Goal: Share content: Share content

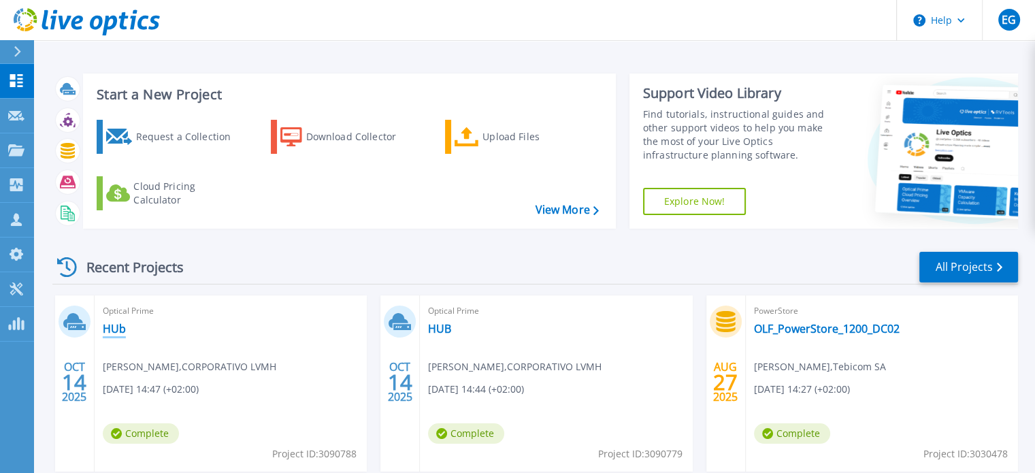
click at [119, 326] on link "HUb" at bounding box center [114, 329] width 23 height 14
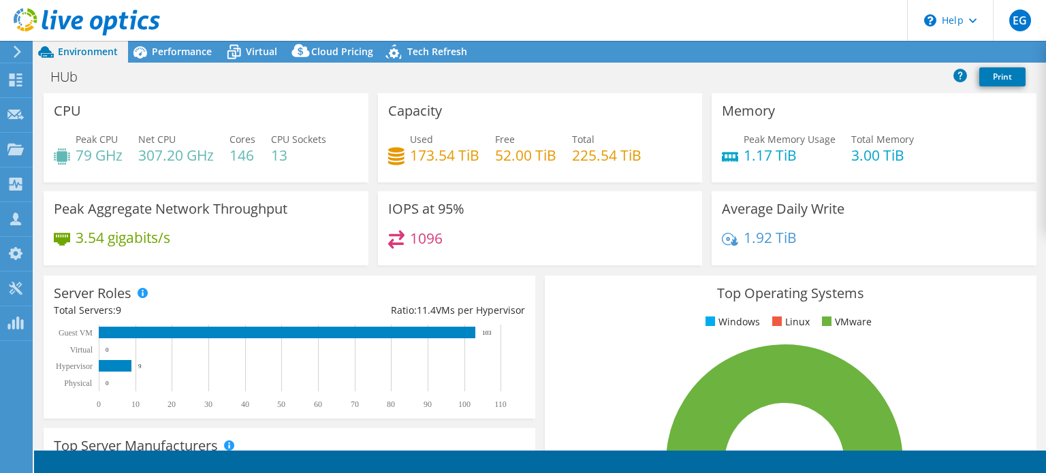
select select "USD"
click at [873, 50] on link "Share" at bounding box center [875, 52] width 56 height 21
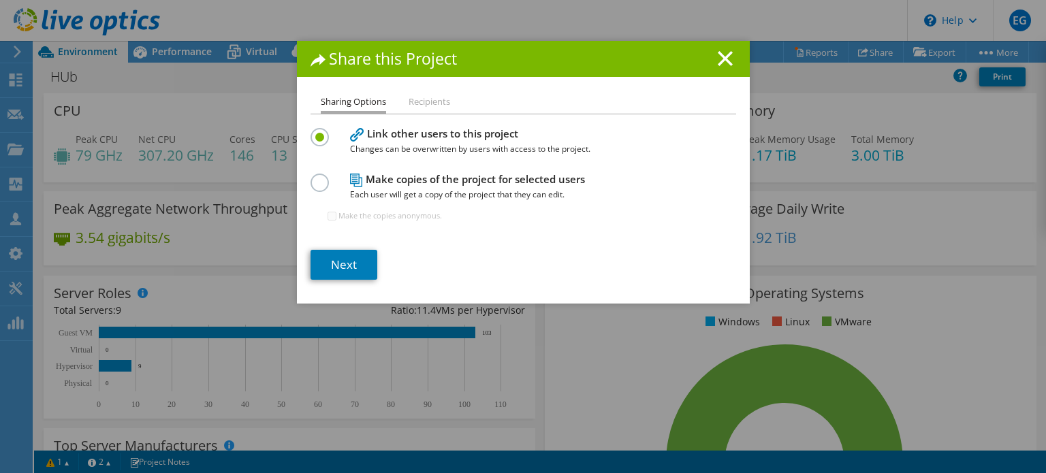
click at [424, 103] on li "Recipients" at bounding box center [429, 102] width 42 height 17
click at [353, 266] on link "Next" at bounding box center [343, 265] width 67 height 30
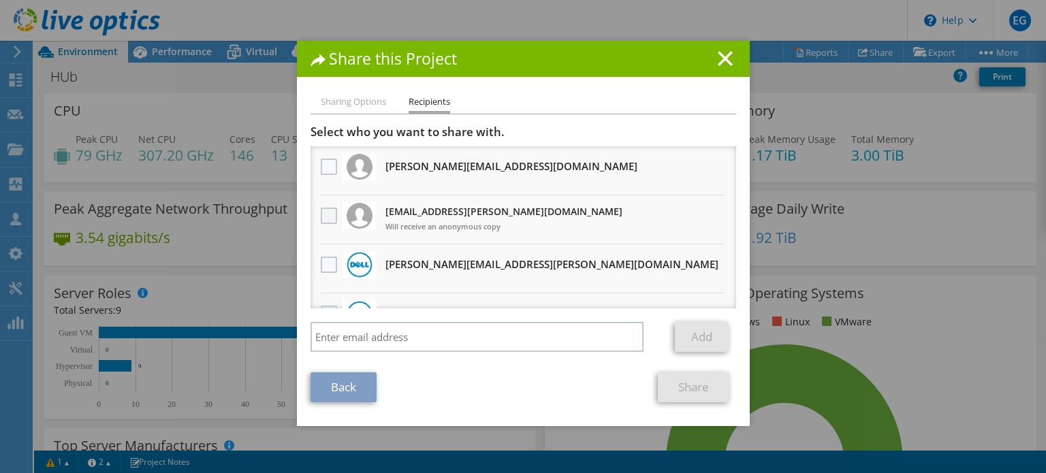
click at [321, 216] on label at bounding box center [331, 216] width 20 height 16
click at [0, 0] on input "checkbox" at bounding box center [0, 0] width 0 height 0
click at [348, 390] on link "Back" at bounding box center [343, 387] width 66 height 30
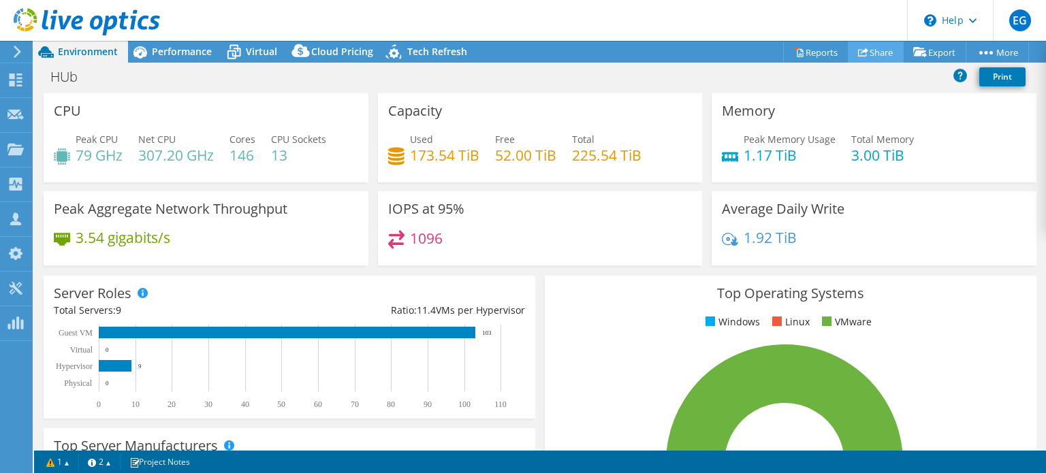
click at [875, 51] on link "Share" at bounding box center [875, 52] width 56 height 21
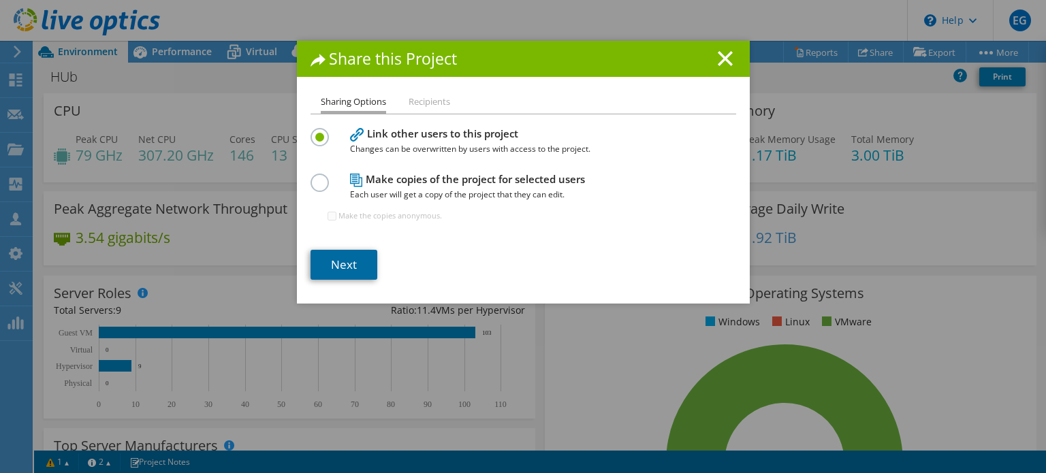
click at [350, 263] on link "Next" at bounding box center [343, 265] width 67 height 30
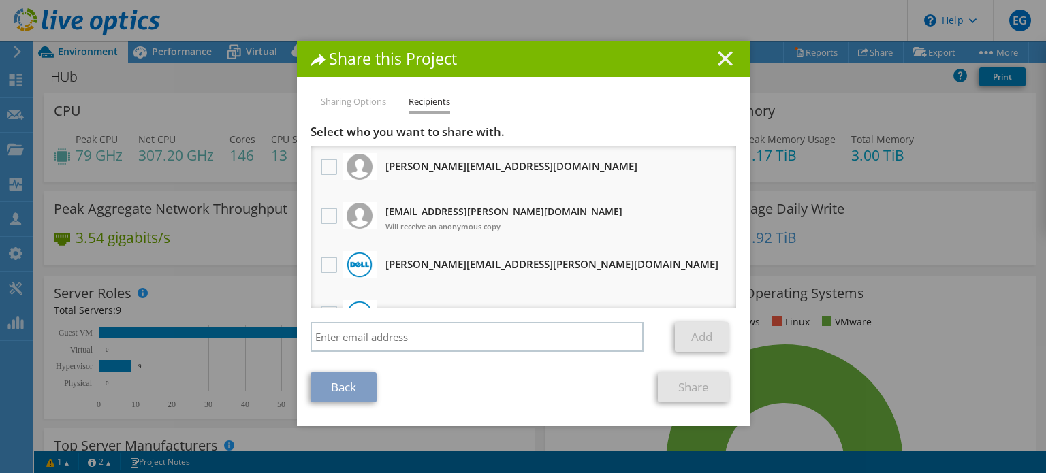
click at [724, 59] on icon at bounding box center [724, 58] width 15 height 15
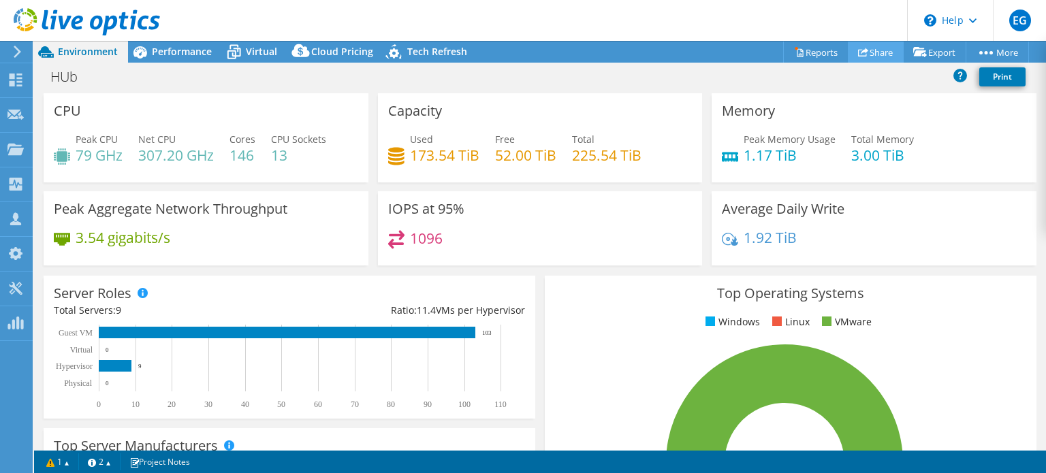
click at [875, 52] on link "Share" at bounding box center [875, 52] width 56 height 21
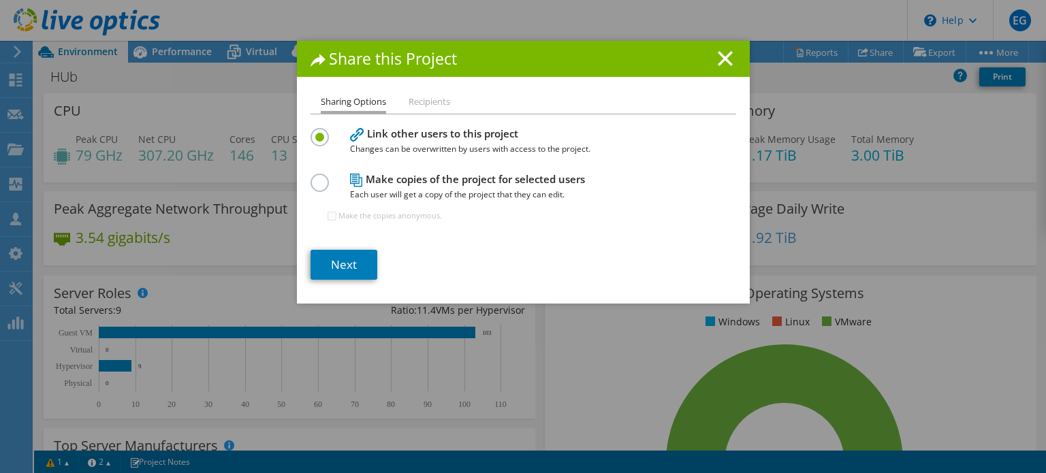
click at [327, 180] on div at bounding box center [322, 181] width 24 height 15
click at [310, 177] on label at bounding box center [322, 175] width 24 height 3
click at [0, 0] on input "radio" at bounding box center [0, 0] width 0 height 0
click at [351, 263] on link "Next" at bounding box center [343, 265] width 67 height 30
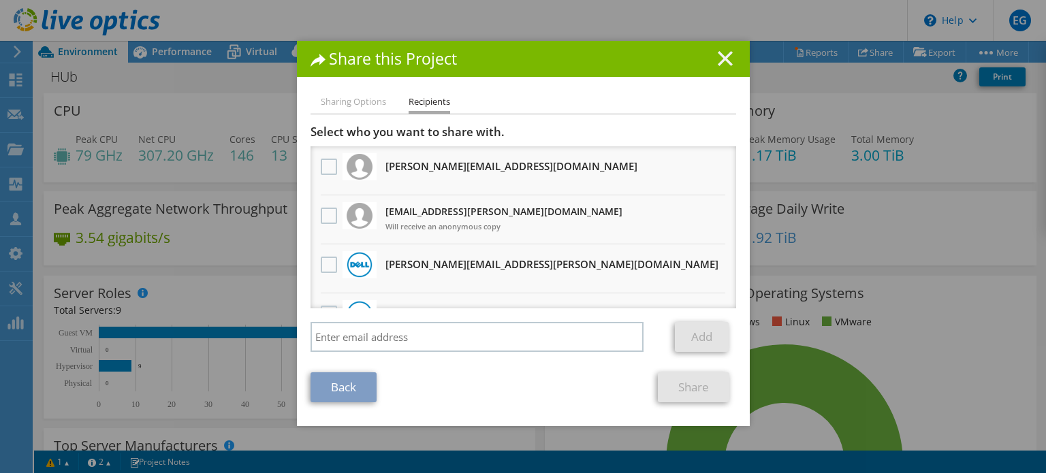
click at [718, 61] on line at bounding box center [725, 59] width 14 height 14
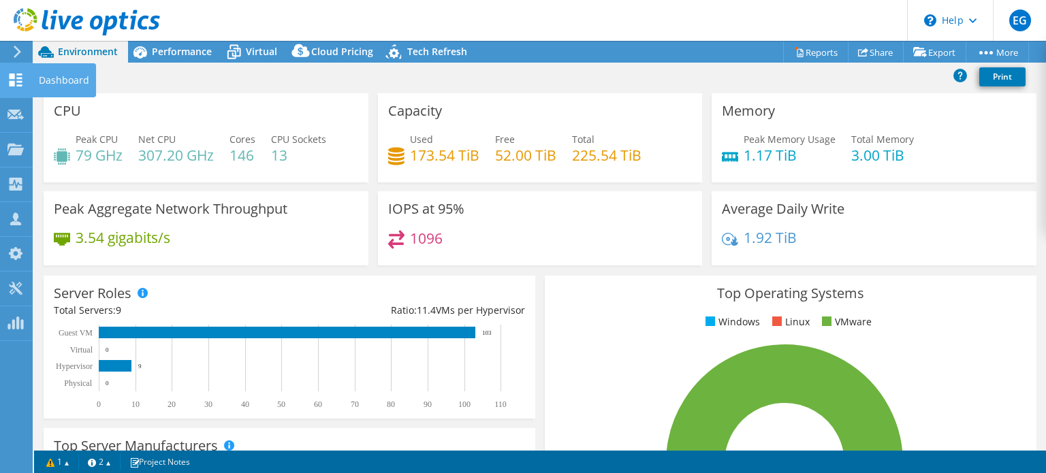
click at [15, 78] on icon at bounding box center [15, 80] width 16 height 13
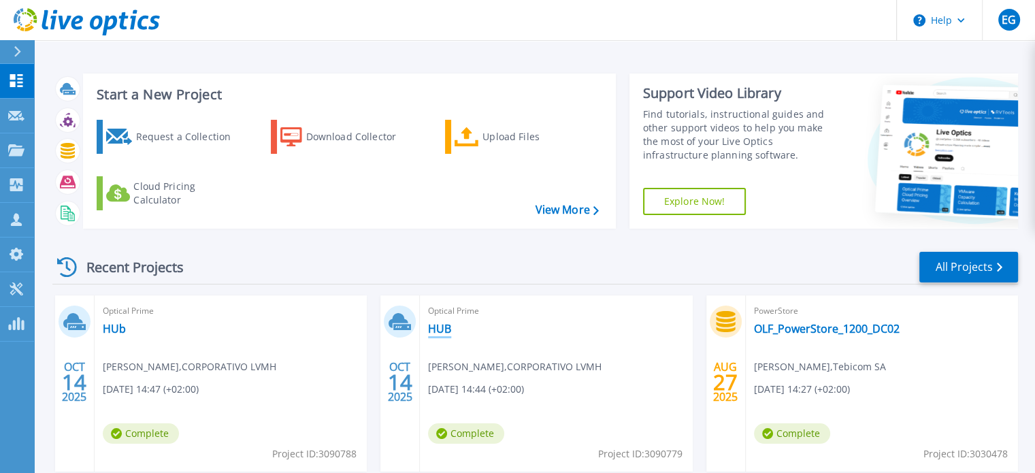
click at [442, 336] on link "HUB" at bounding box center [439, 329] width 23 height 14
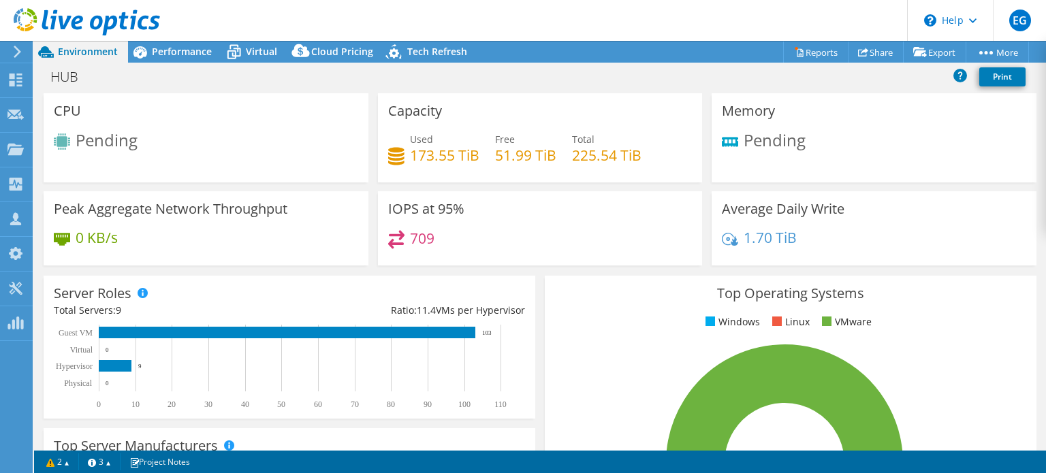
drag, startPoint x: 1045, startPoint y: 133, endPoint x: 1045, endPoint y: 201, distance: 68.8
click at [1045, 201] on div "CPU Pending Capacity Used 173.55 TiB Free 51.99 TiB Total 225.54 TiB Memory Pen…" at bounding box center [540, 271] width 1012 height 357
click at [16, 81] on icon at bounding box center [15, 80] width 16 height 13
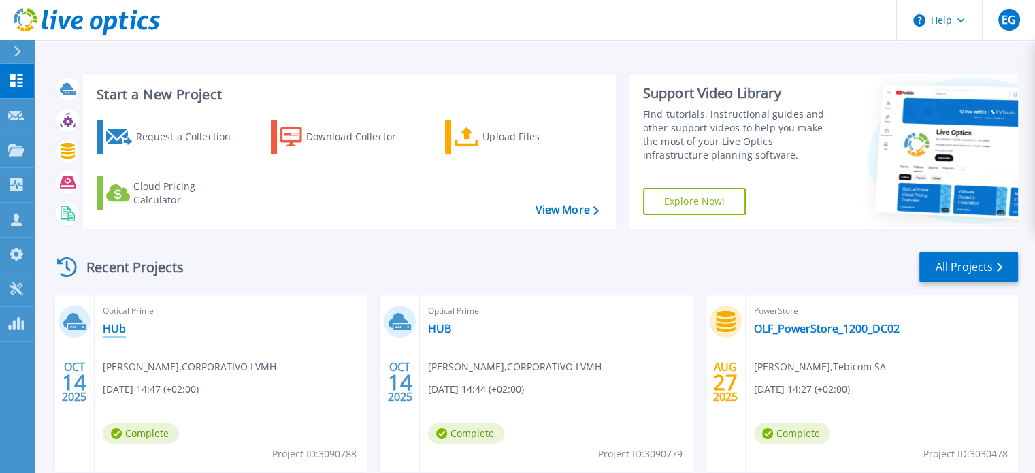
click at [115, 329] on link "HUb" at bounding box center [114, 329] width 23 height 14
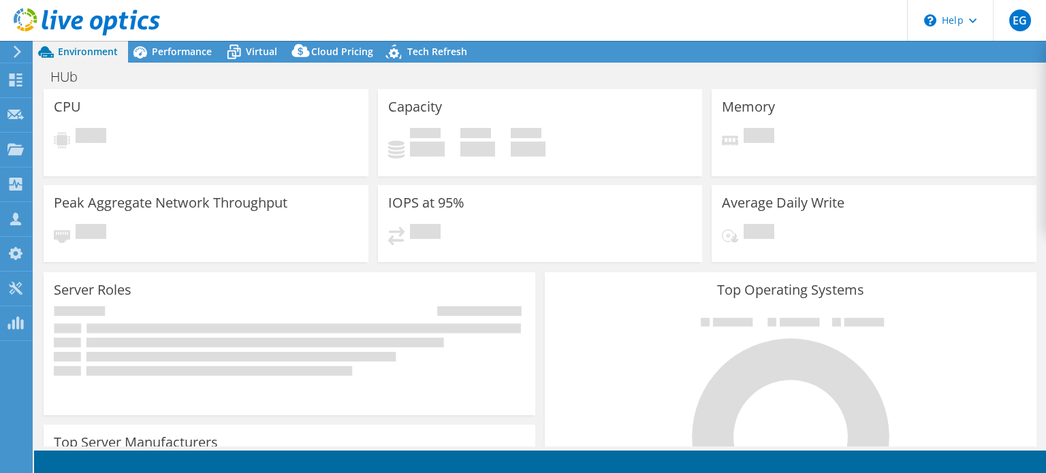
select select "USD"
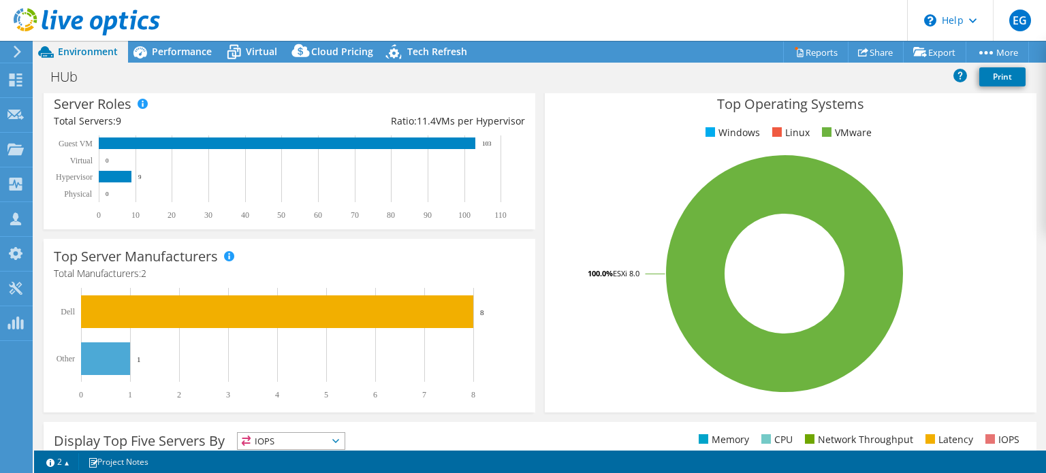
scroll to position [187, 0]
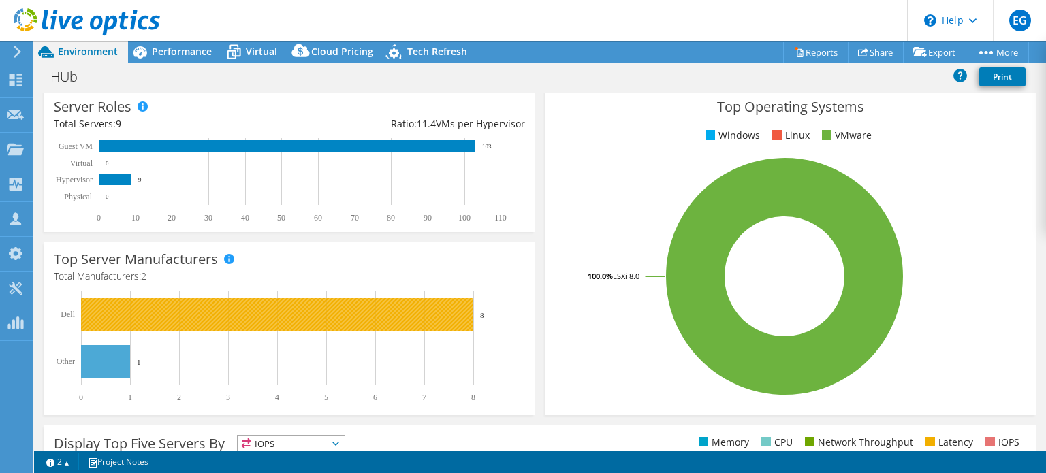
click at [395, 305] on rect at bounding box center [277, 314] width 392 height 33
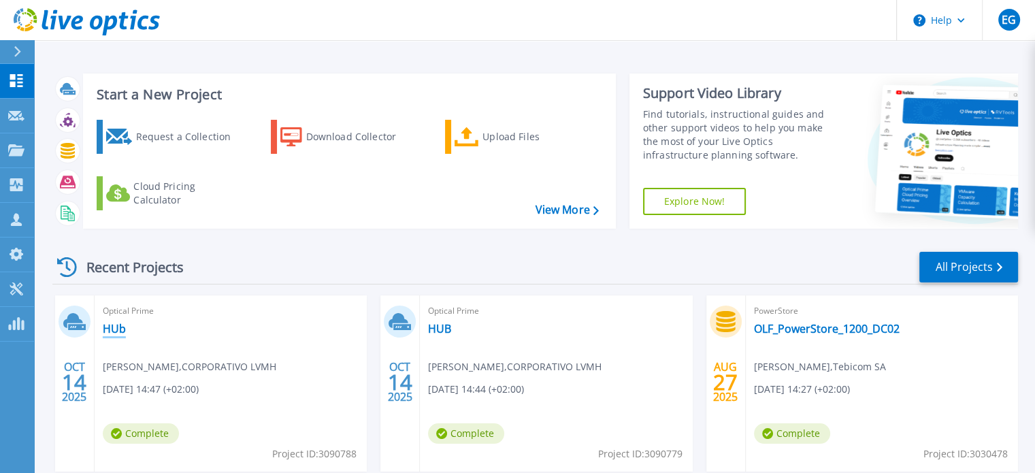
click at [112, 326] on link "HUb" at bounding box center [114, 329] width 23 height 14
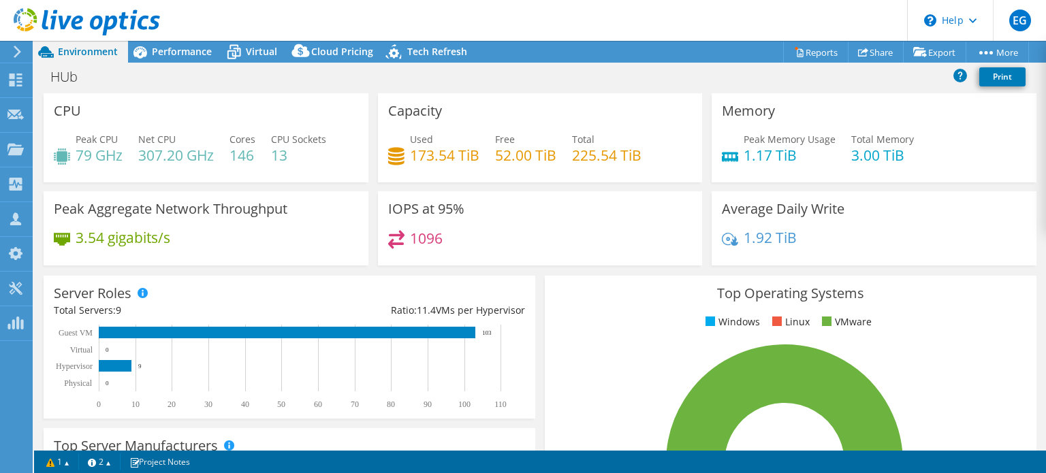
drag, startPoint x: 1045, startPoint y: 120, endPoint x: 1043, endPoint y: 250, distance: 130.0
click at [1043, 250] on div "CPU Peak CPU 79 GHz Net CPU 307.20 GHz Cores 146 CPU Sockets 13 Capacity Used 1…" at bounding box center [540, 271] width 1012 height 357
click at [867, 48] on link "Share" at bounding box center [875, 52] width 56 height 21
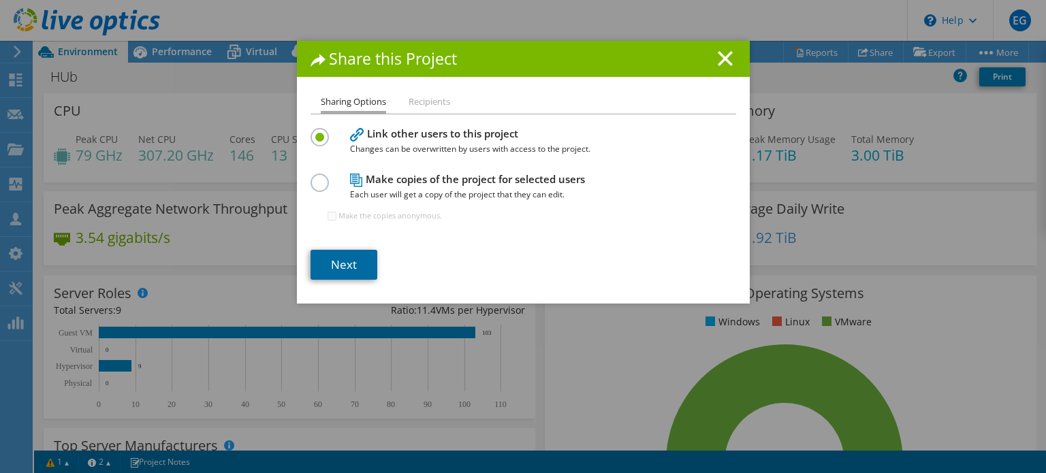
click at [344, 265] on link "Next" at bounding box center [343, 265] width 67 height 30
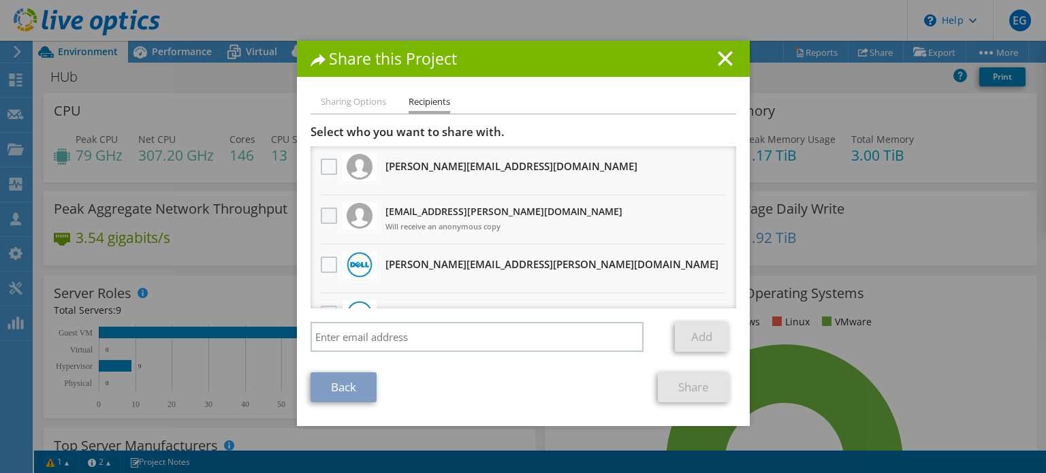
click at [324, 216] on label at bounding box center [331, 216] width 20 height 16
click at [0, 0] on input "checkbox" at bounding box center [0, 0] width 0 height 0
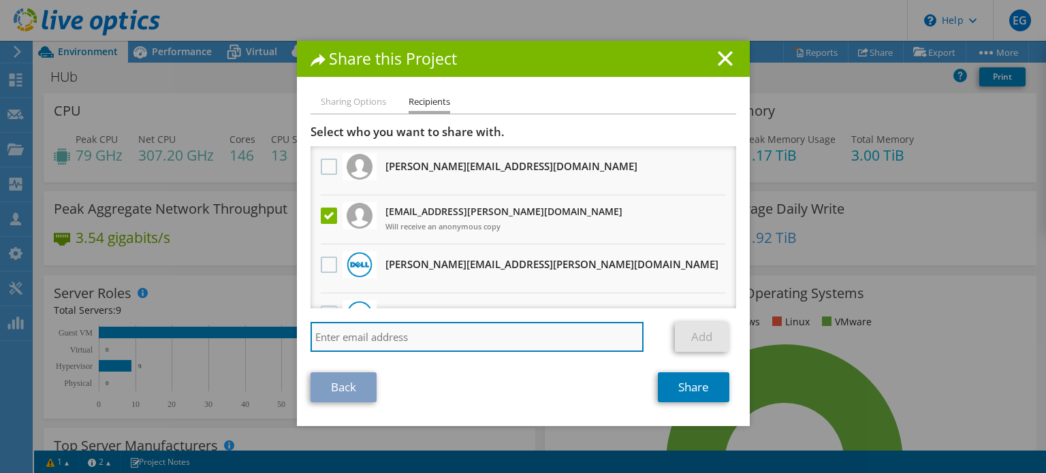
click at [415, 347] on input "search" at bounding box center [477, 337] width 334 height 30
paste input "guillaume.novo@tebicom.ch"
type input "guillaume.novo@tebicom.ch"
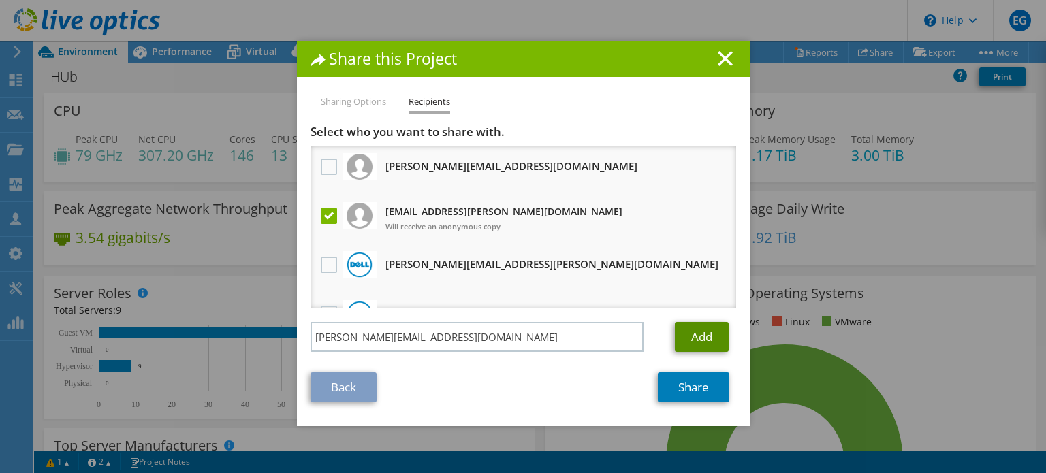
click at [686, 338] on link "Add" at bounding box center [702, 337] width 54 height 30
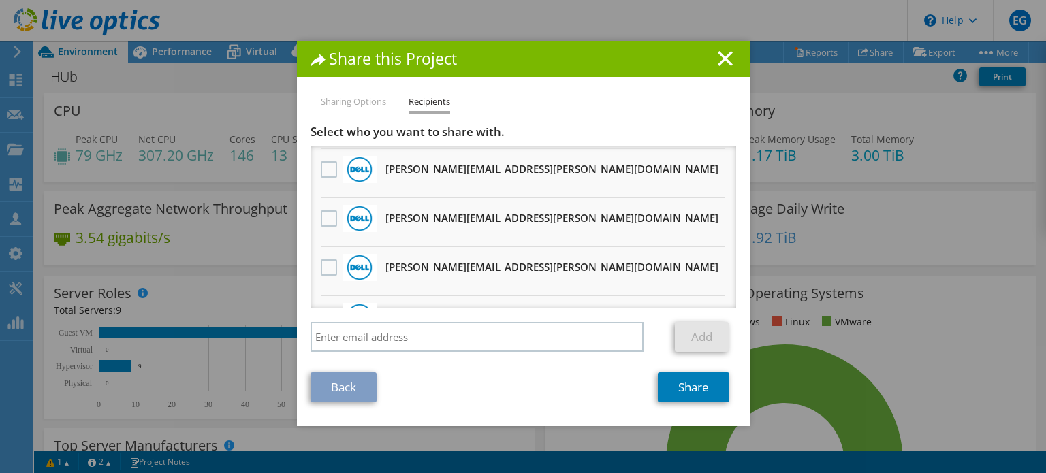
scroll to position [253, 0]
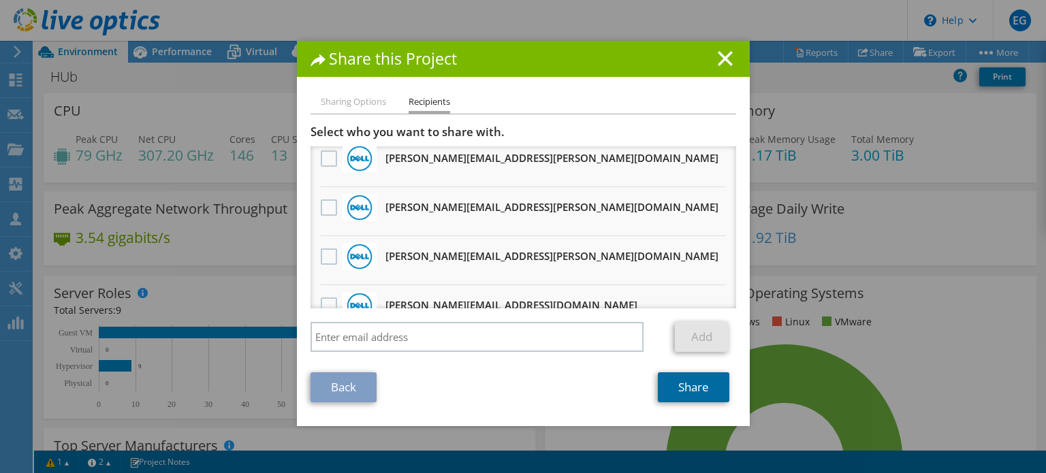
click at [703, 390] on link "Share" at bounding box center [693, 387] width 71 height 30
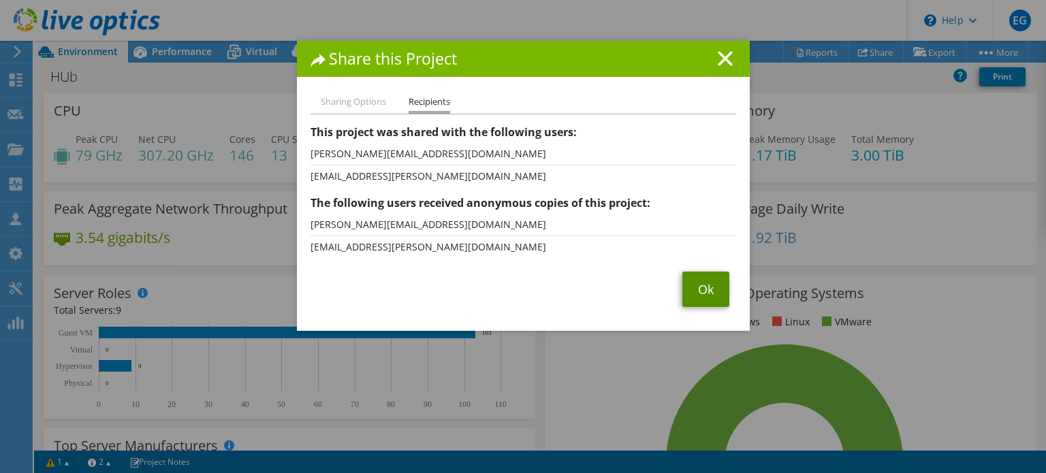
click at [686, 291] on link "Ok" at bounding box center [705, 289] width 47 height 35
